Goal: Transaction & Acquisition: Download file/media

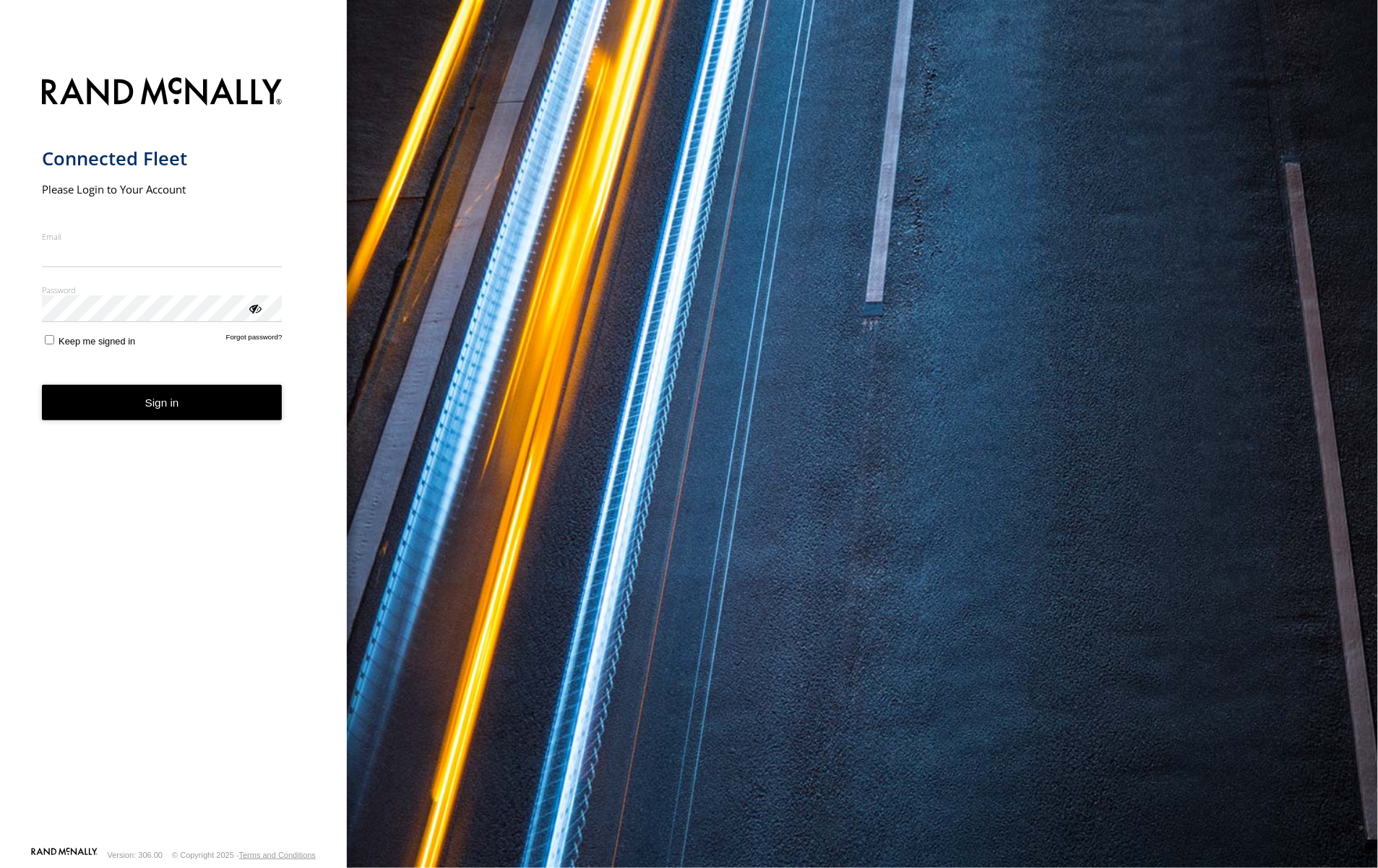
type input "**********"
click at [165, 413] on button "Sign in" at bounding box center [161, 403] width 240 height 36
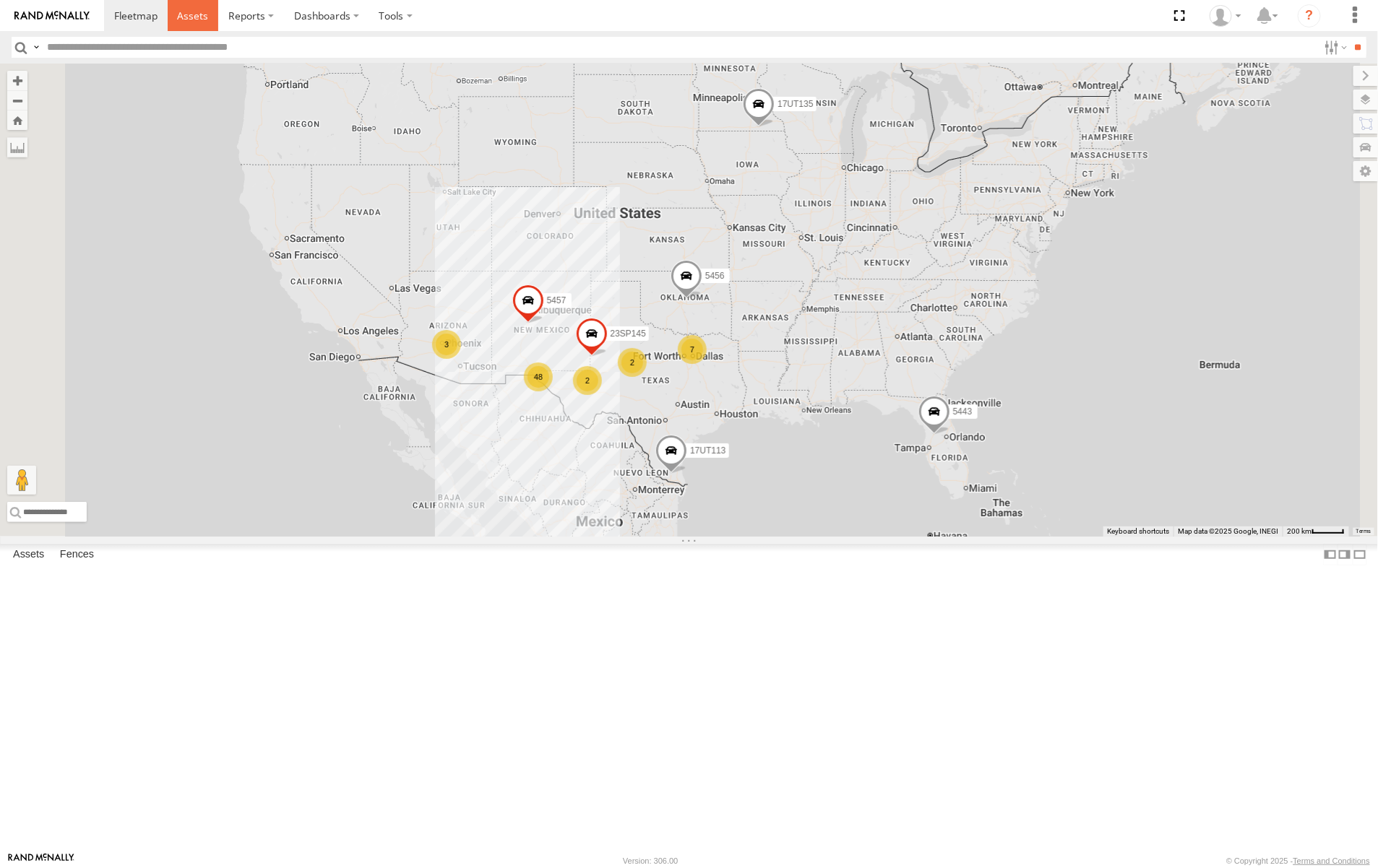
click at [195, 23] on link at bounding box center [193, 15] width 51 height 31
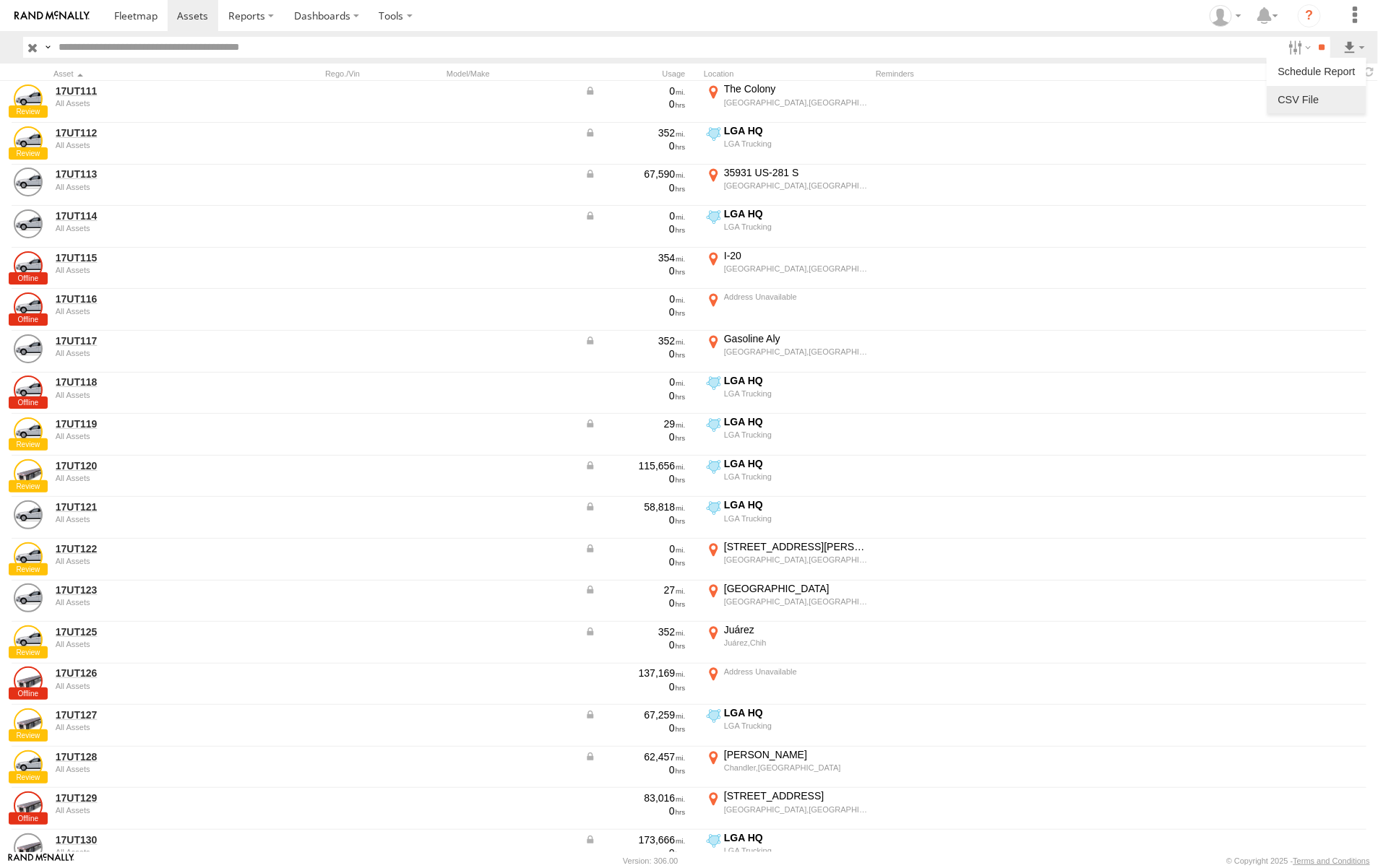
click at [1309, 93] on label at bounding box center [1317, 100] width 88 height 22
click at [0, 0] on button "Export" at bounding box center [0, 0] width 0 height 0
click at [0, 0] on label at bounding box center [0, 0] width 0 height 0
click at [200, 18] on span at bounding box center [192, 15] width 31 height 14
click at [0, 0] on label at bounding box center [0, 0] width 0 height 0
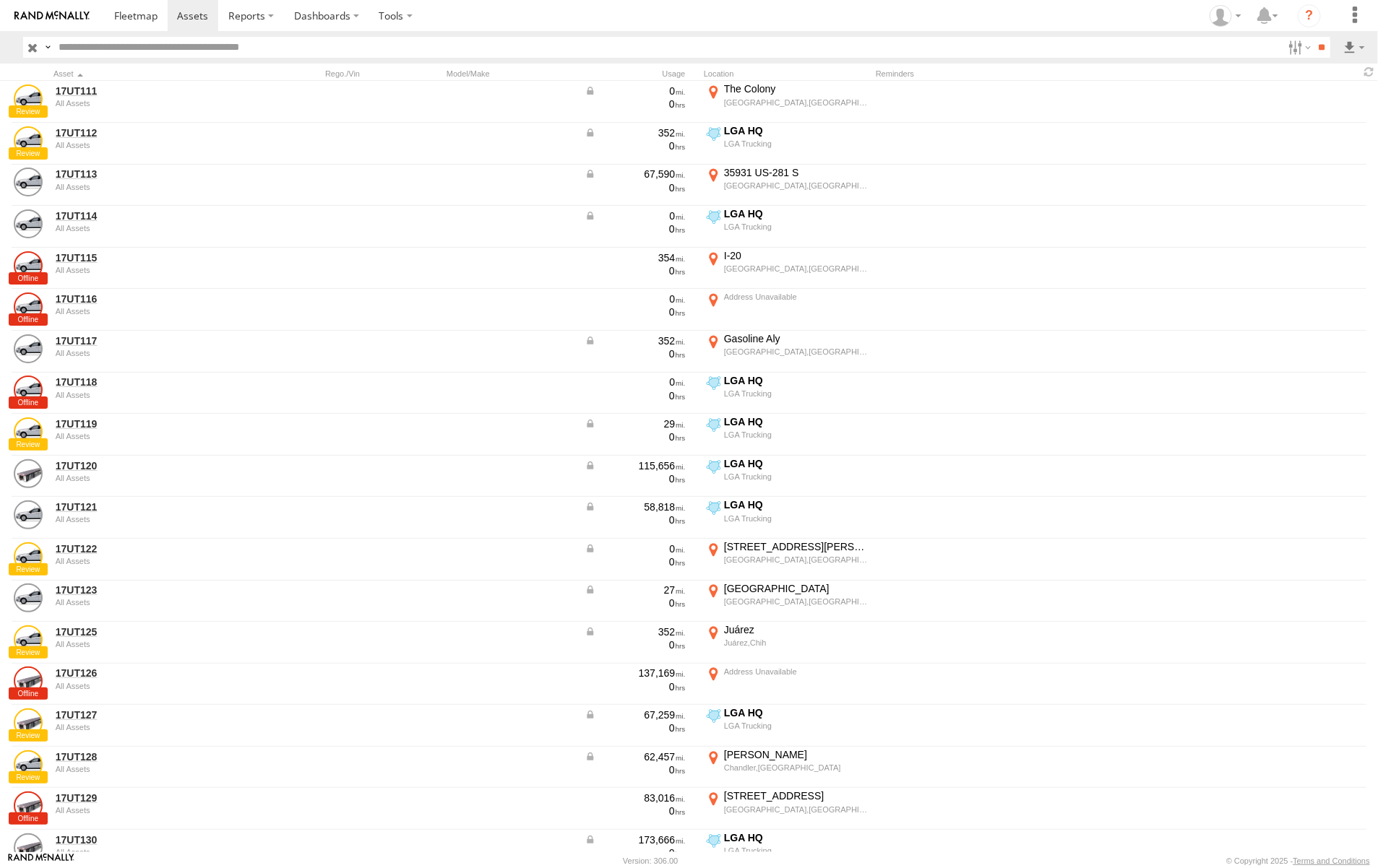
click at [0, 0] on button "Export" at bounding box center [0, 0] width 0 height 0
